Goal: Task Accomplishment & Management: Manage account settings

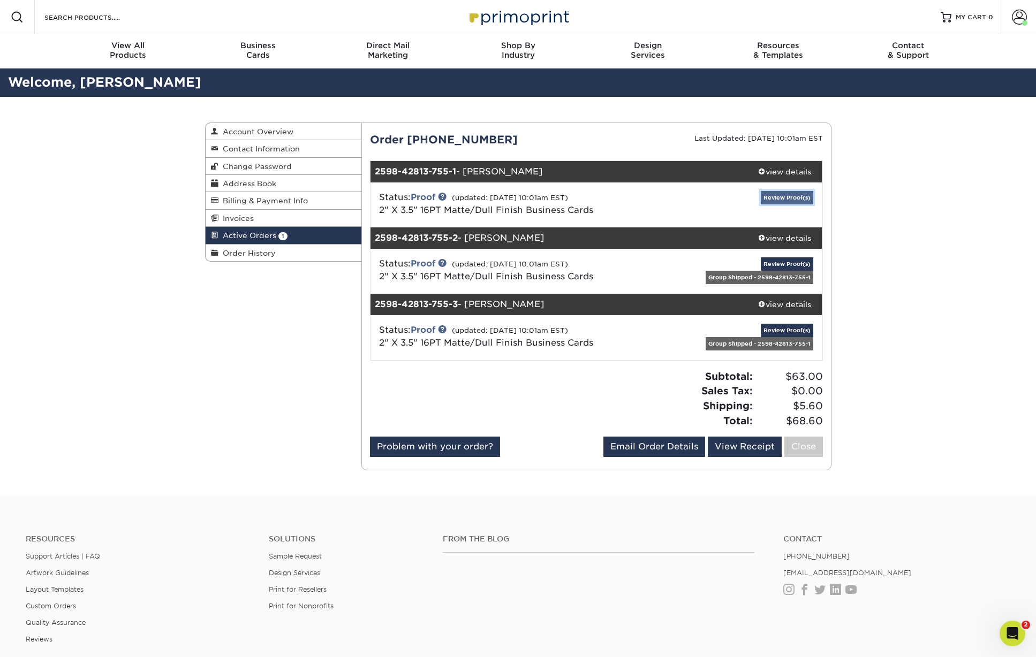
click at [769, 198] on link "Review Proof(s)" at bounding box center [787, 197] width 52 height 13
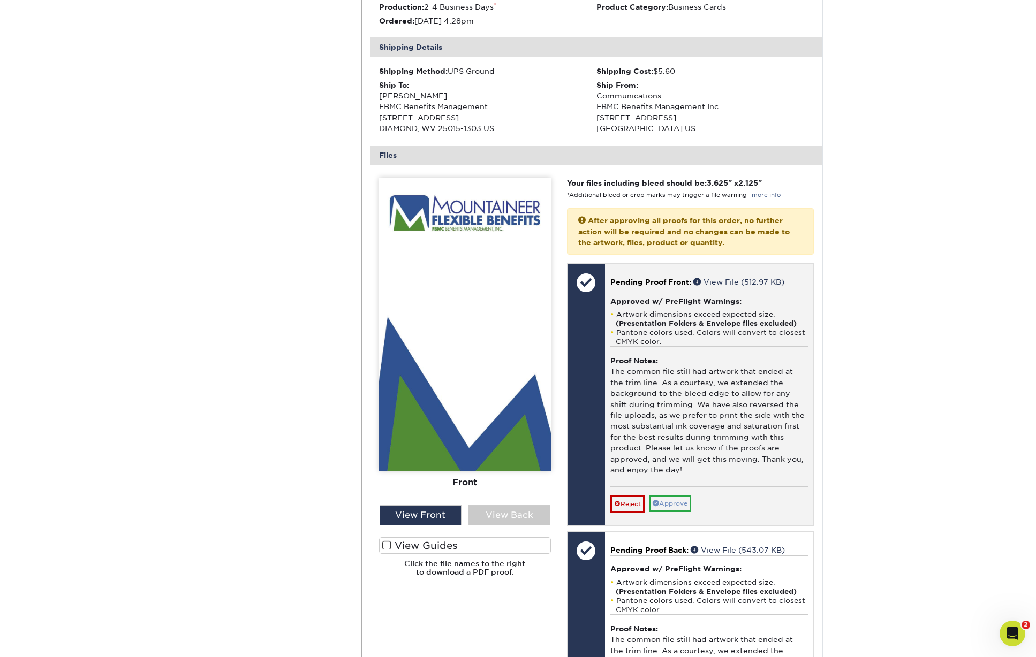
scroll to position [309, 0]
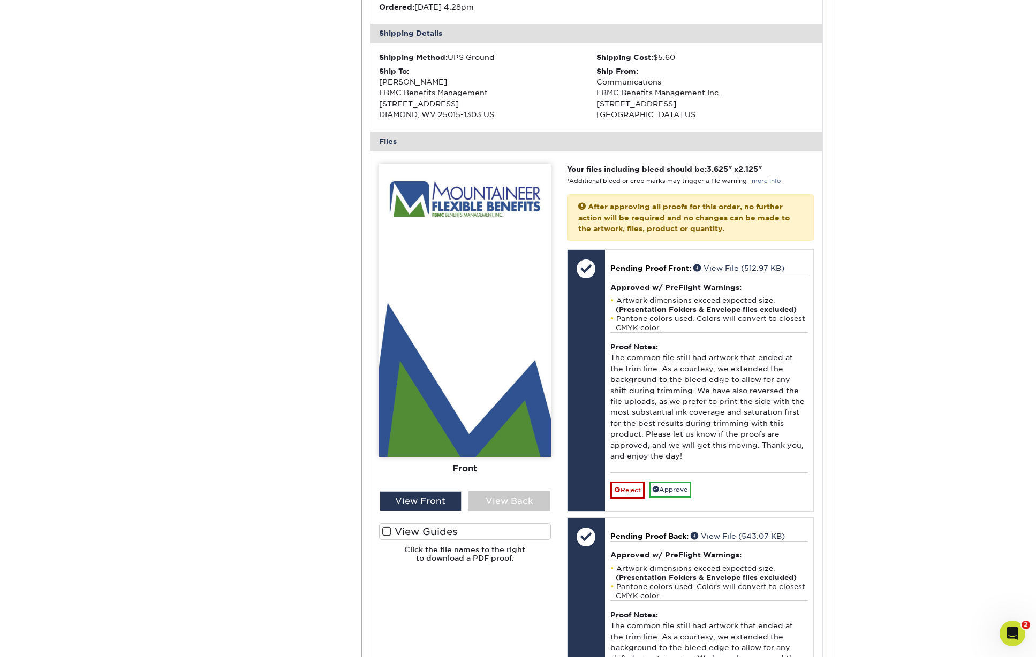
click at [390, 531] on span at bounding box center [386, 532] width 9 height 10
click at [0, 0] on input "View Guides" at bounding box center [0, 0] width 0 height 0
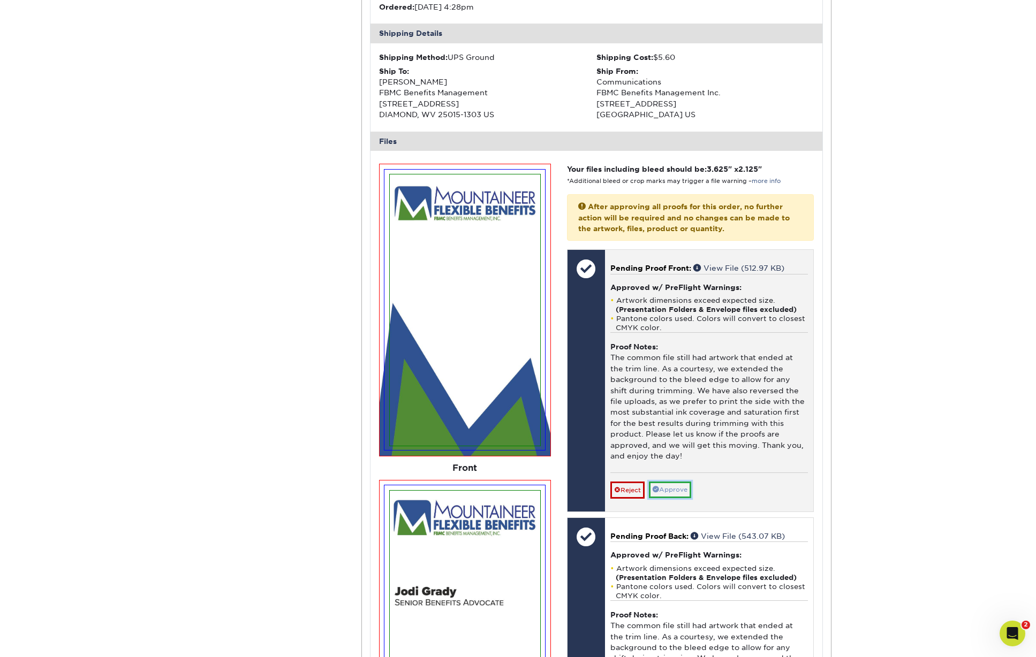
click at [679, 494] on link "Approve" at bounding box center [670, 490] width 42 height 17
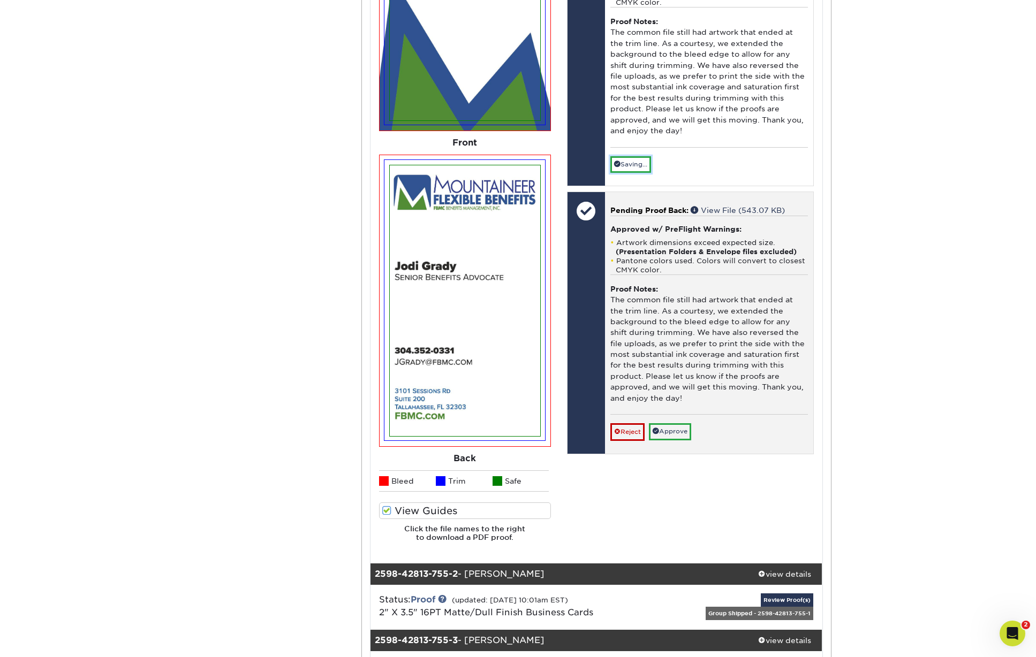
scroll to position [636, 0]
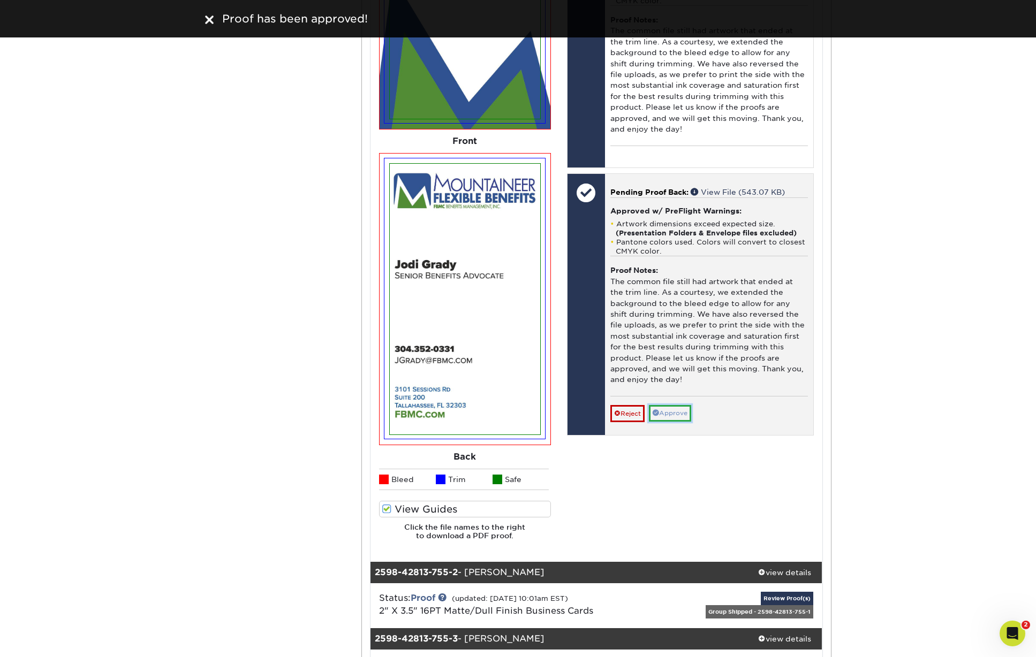
click at [672, 412] on link "Approve" at bounding box center [670, 413] width 42 height 17
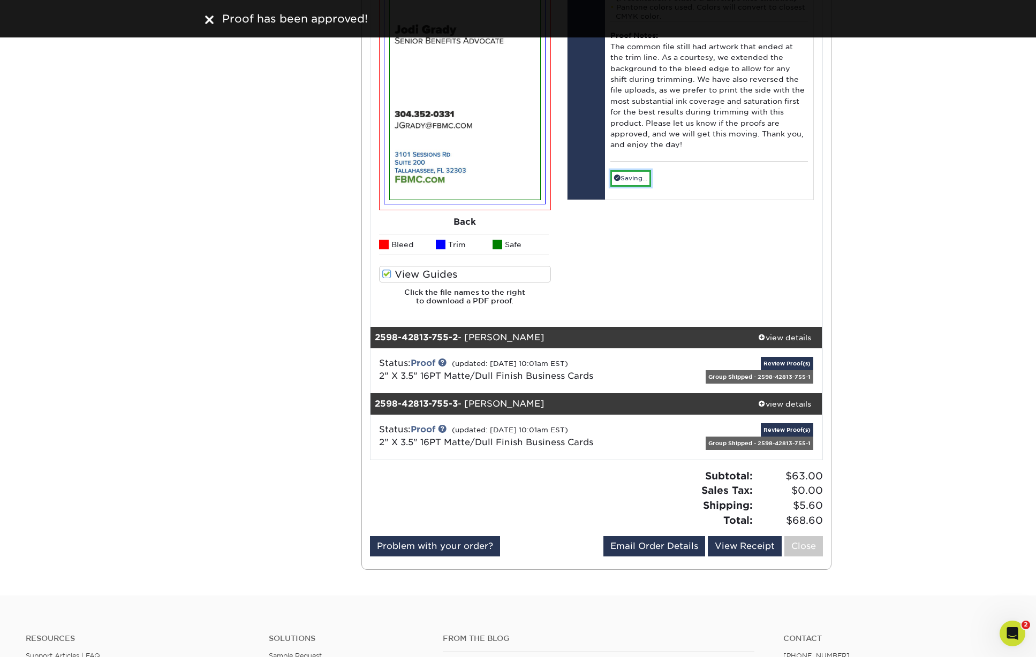
scroll to position [872, 0]
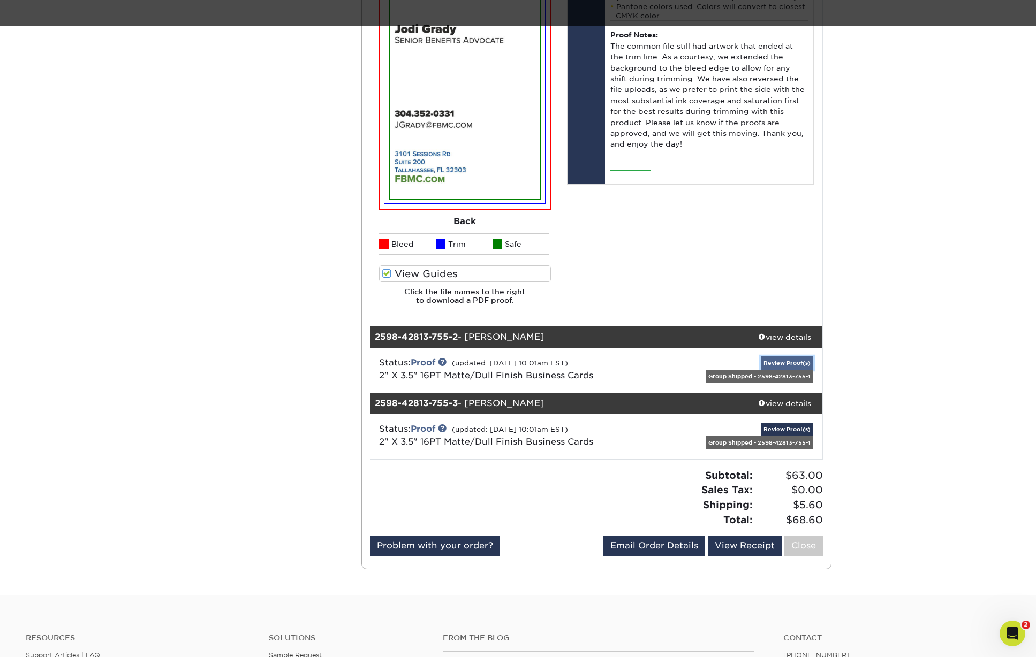
click at [787, 361] on link "Review Proof(s)" at bounding box center [787, 362] width 52 height 13
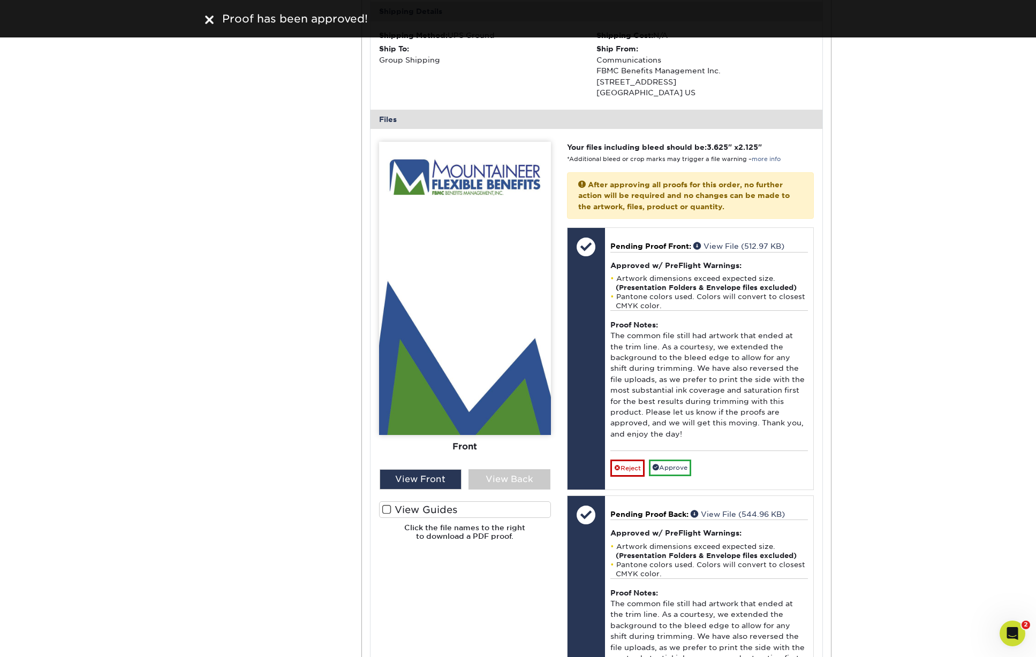
scroll to position [1370, 0]
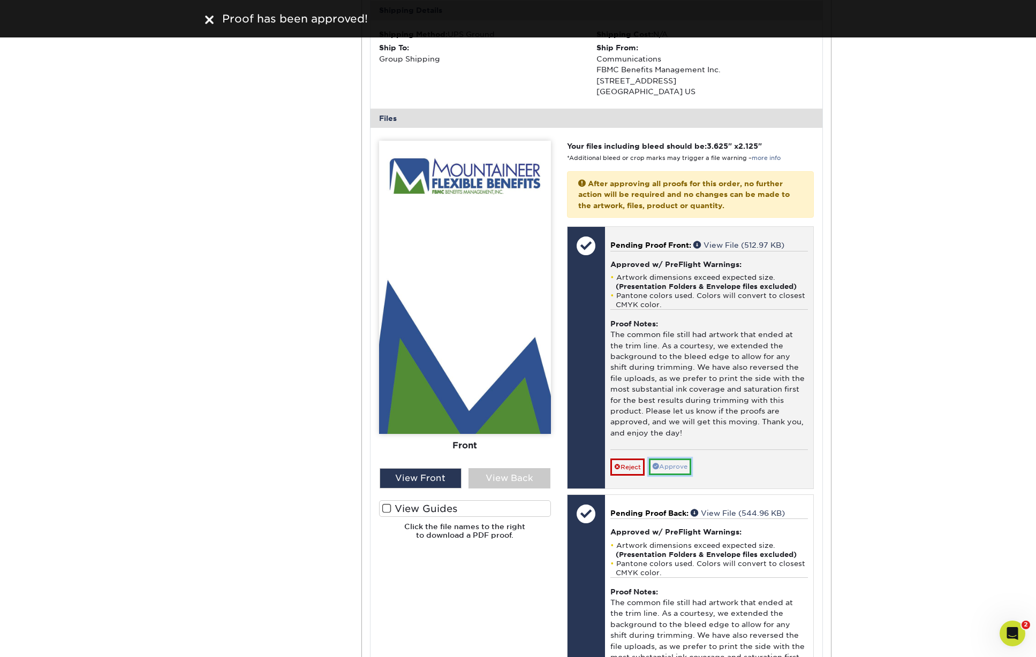
click at [666, 466] on link "Approve" at bounding box center [670, 467] width 42 height 17
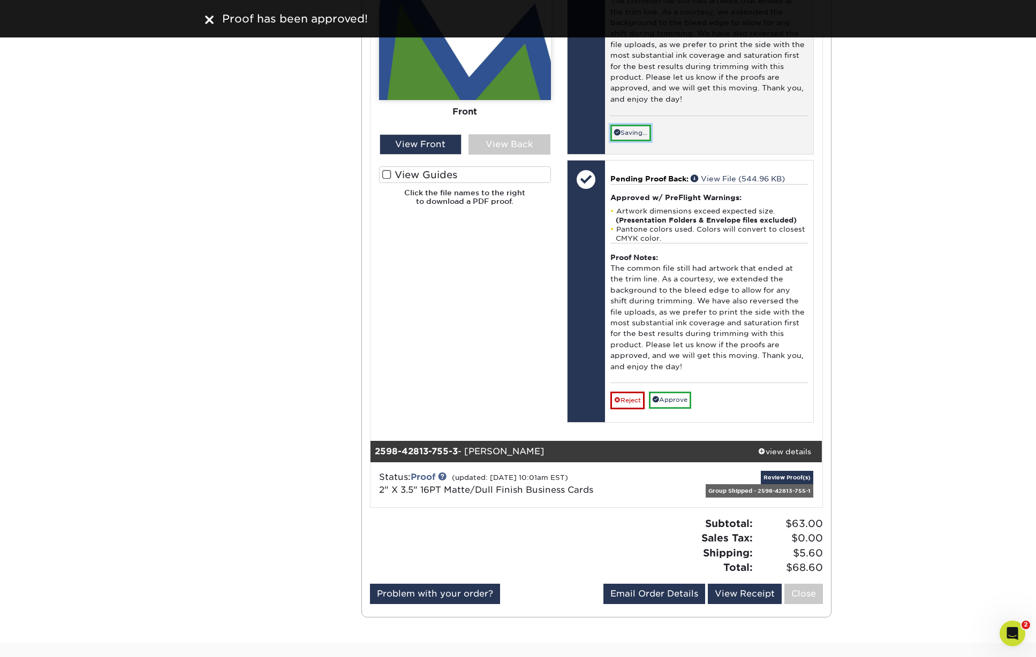
scroll to position [1714, 0]
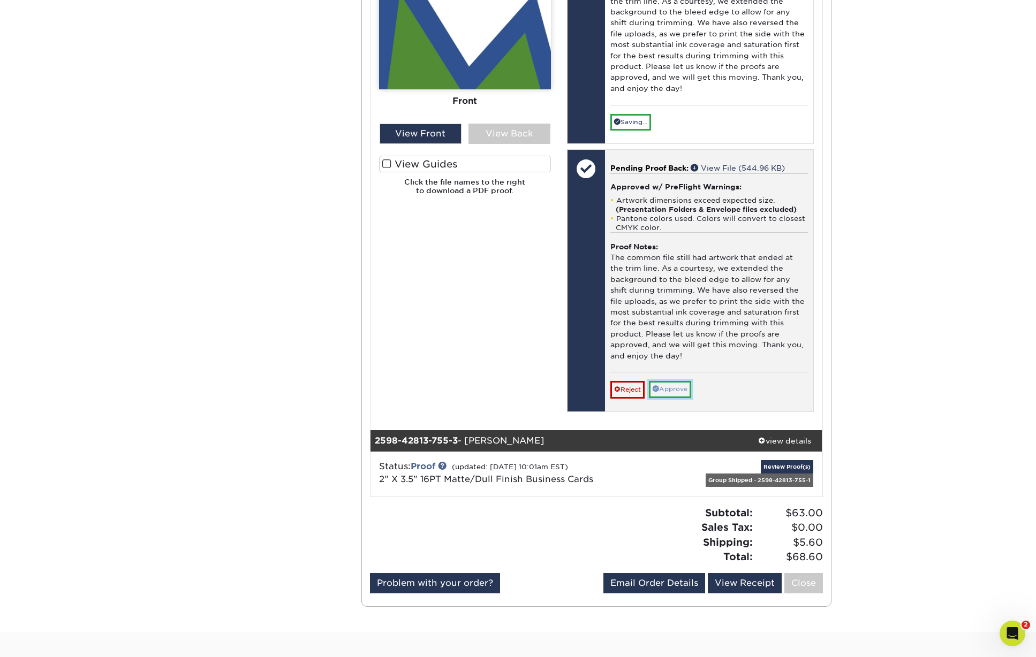
click at [672, 390] on link "Approve" at bounding box center [670, 389] width 42 height 17
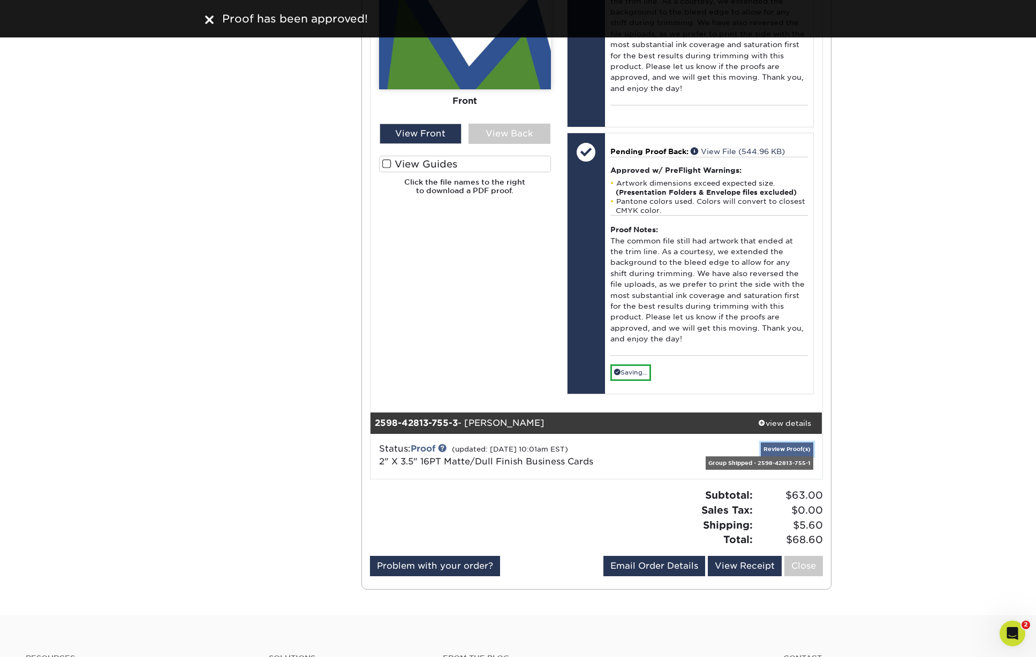
click at [786, 449] on link "Review Proof(s)" at bounding box center [787, 449] width 52 height 13
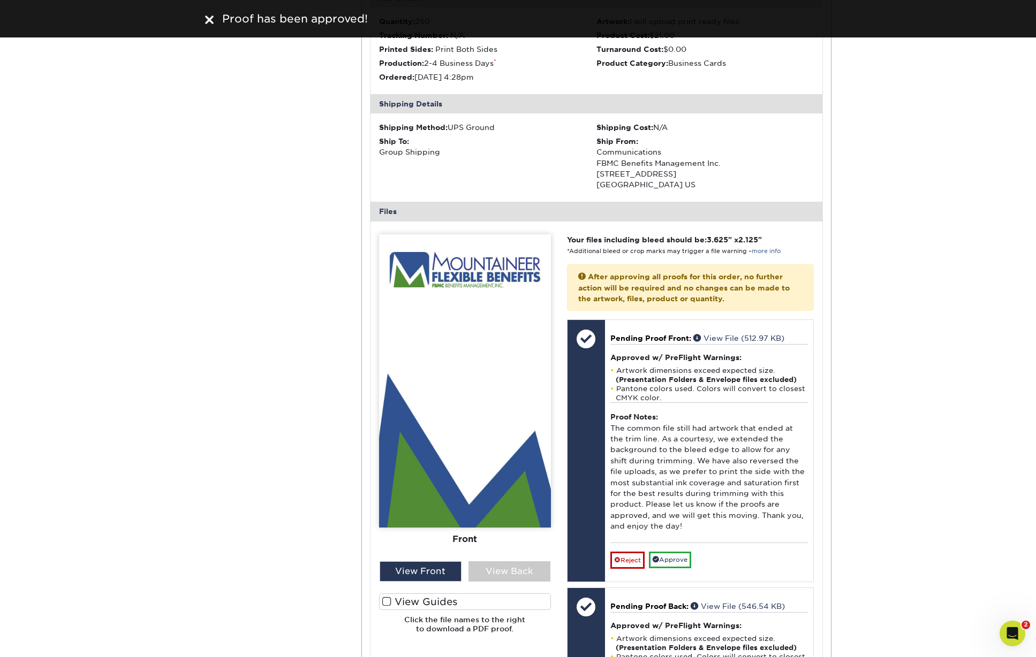
scroll to position [2197, 0]
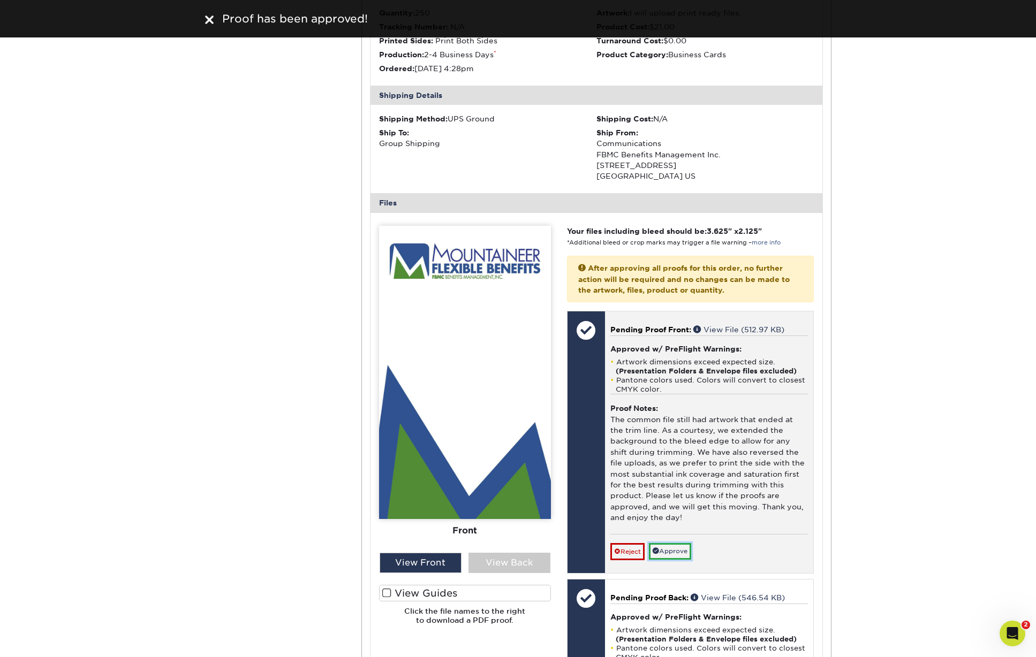
click at [666, 554] on link "Approve" at bounding box center [670, 551] width 42 height 17
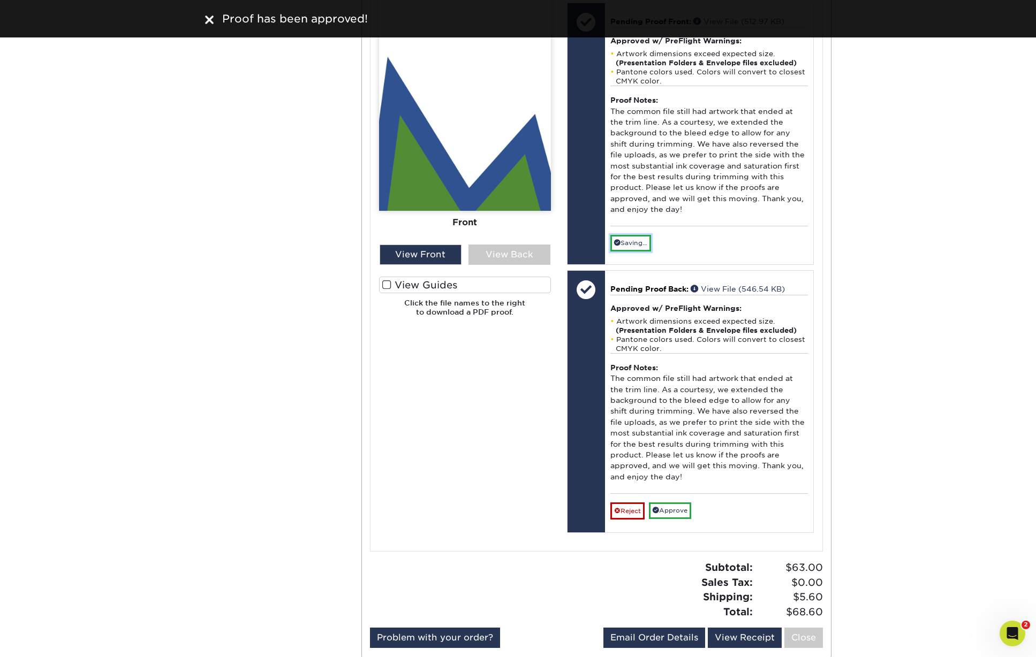
scroll to position [2513, 0]
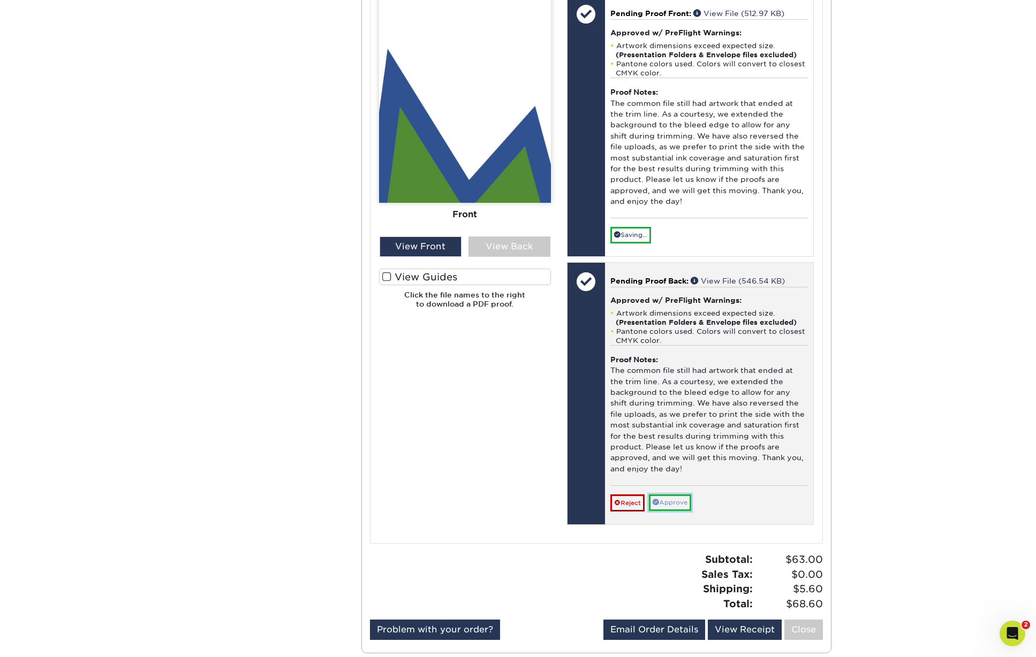
click at [671, 504] on link "Approve" at bounding box center [670, 503] width 42 height 17
